Goal: Transaction & Acquisition: Purchase product/service

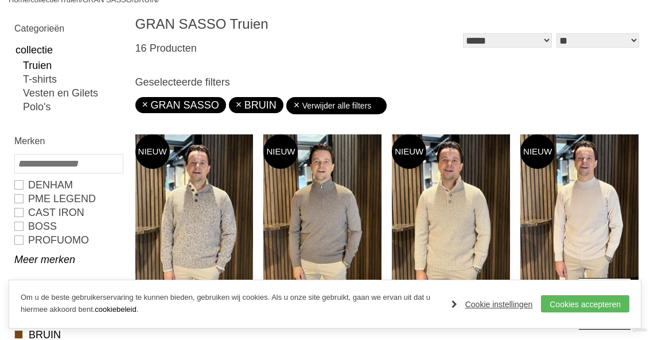
scroll to position [148, 0]
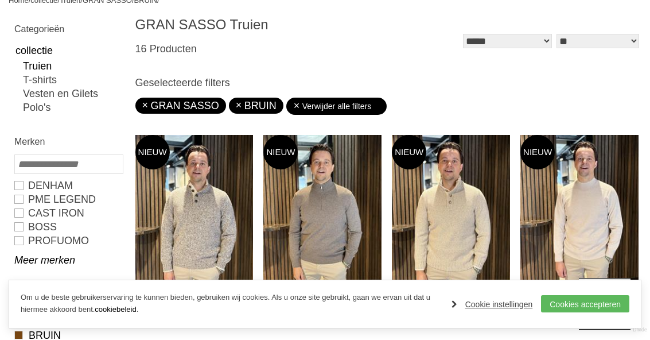
click at [333, 229] on img at bounding box center [322, 213] width 118 height 157
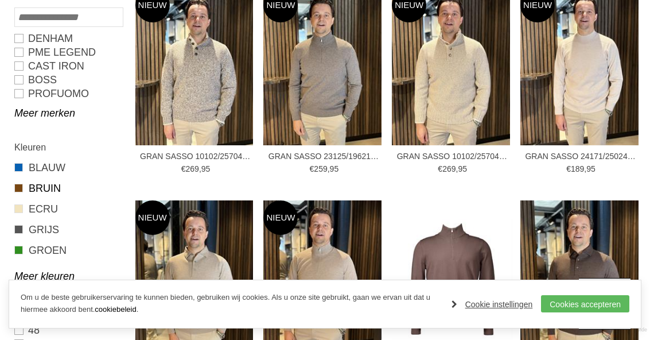
scroll to position [317, 0]
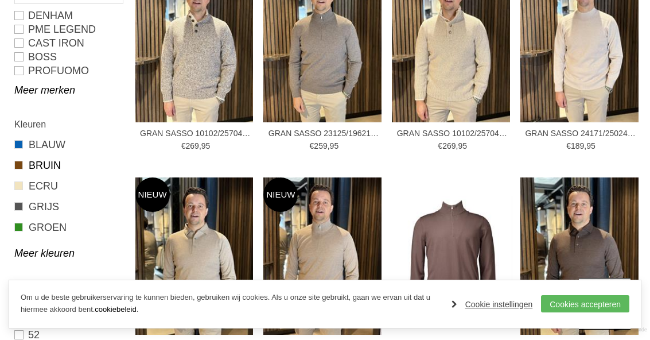
click at [325, 277] on img at bounding box center [322, 255] width 118 height 157
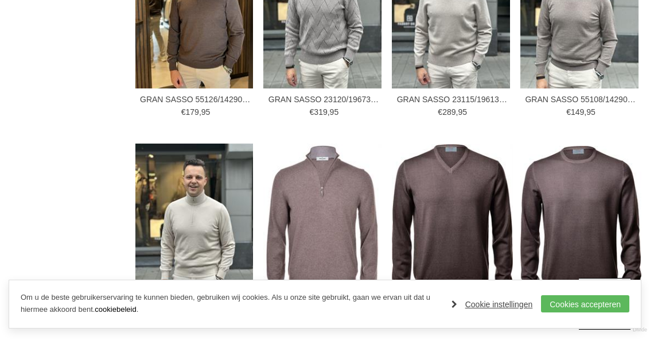
scroll to position [777, 0]
click at [207, 249] on img at bounding box center [194, 221] width 118 height 157
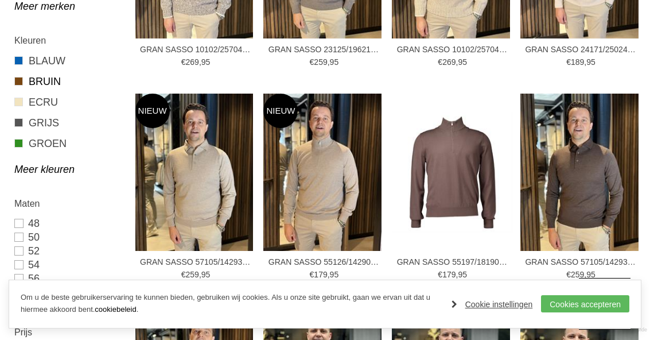
scroll to position [400, 0]
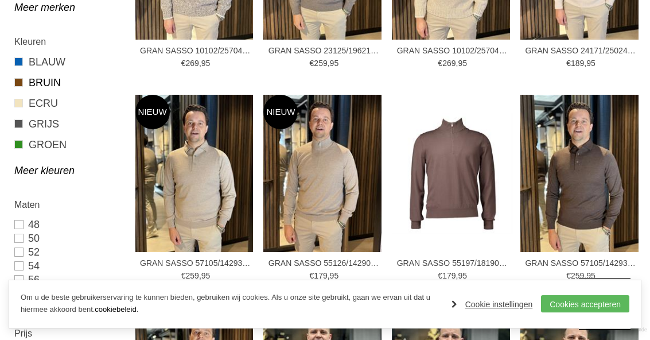
click at [36, 102] on link "ECRU" at bounding box center [68, 103] width 108 height 15
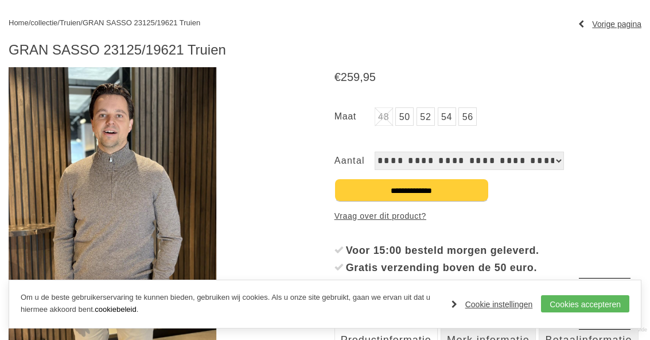
scroll to position [122, 0]
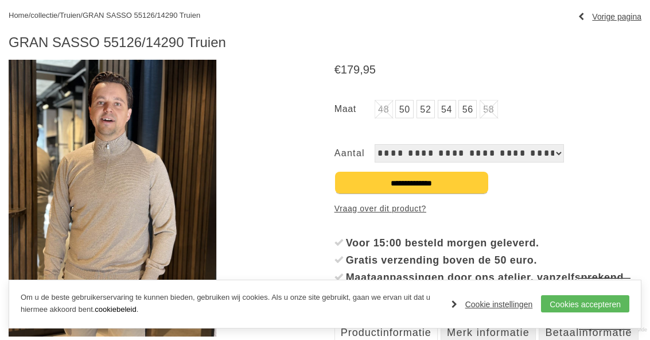
scroll to position [152, 0]
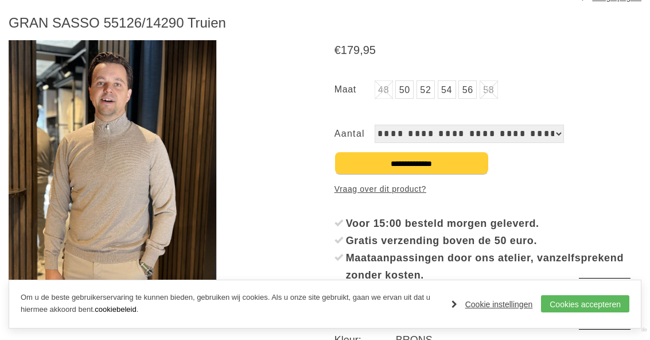
click at [118, 270] on img at bounding box center [113, 178] width 208 height 277
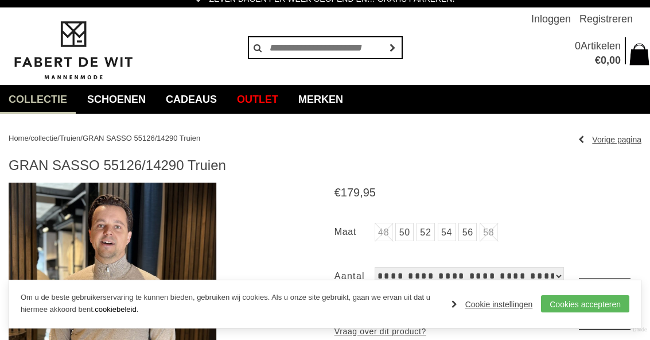
scroll to position [0, 0]
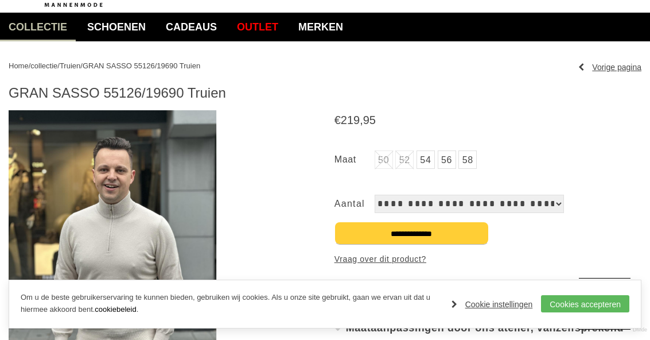
scroll to position [82, 0]
